Goal: Navigation & Orientation: Find specific page/section

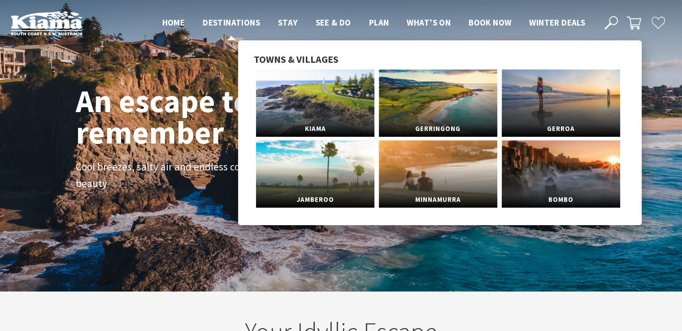
click at [233, 22] on span "Destinations" at bounding box center [231, 22] width 57 height 11
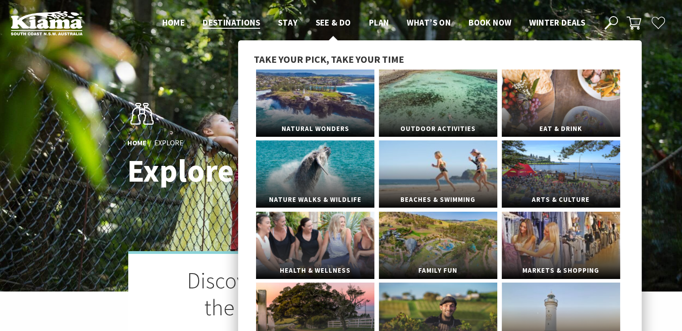
click at [337, 23] on span "See & Do" at bounding box center [333, 22] width 35 height 11
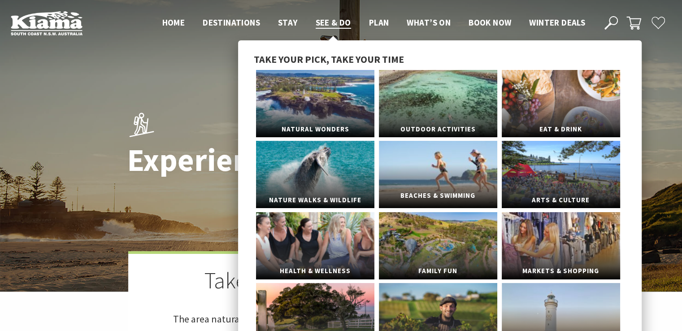
click at [461, 171] on link "Beaches & Swimming" at bounding box center [438, 174] width 118 height 67
